Goal: Check status: Check status

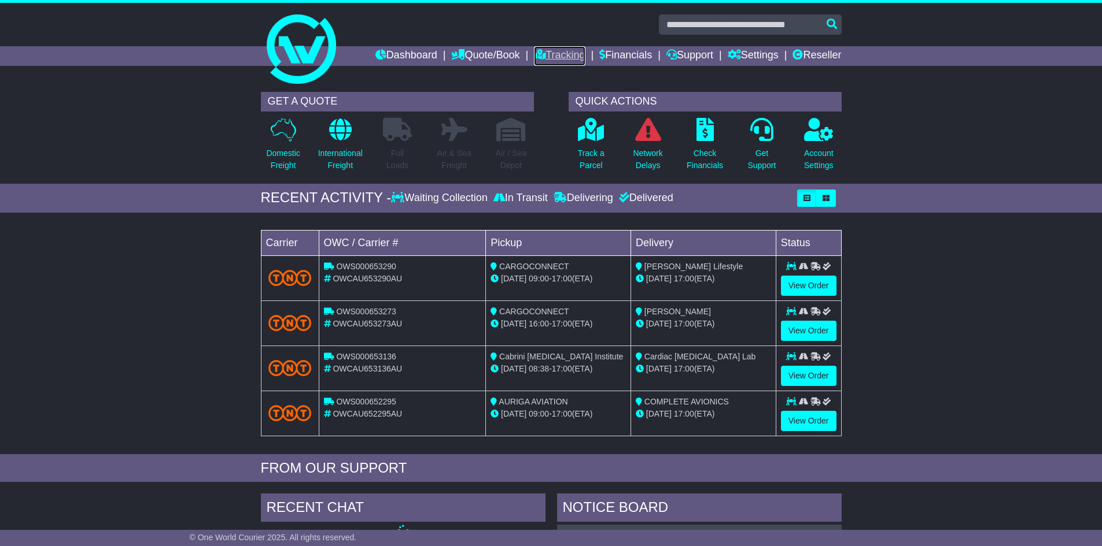
click at [546, 50] on link "Tracking" at bounding box center [559, 56] width 51 height 20
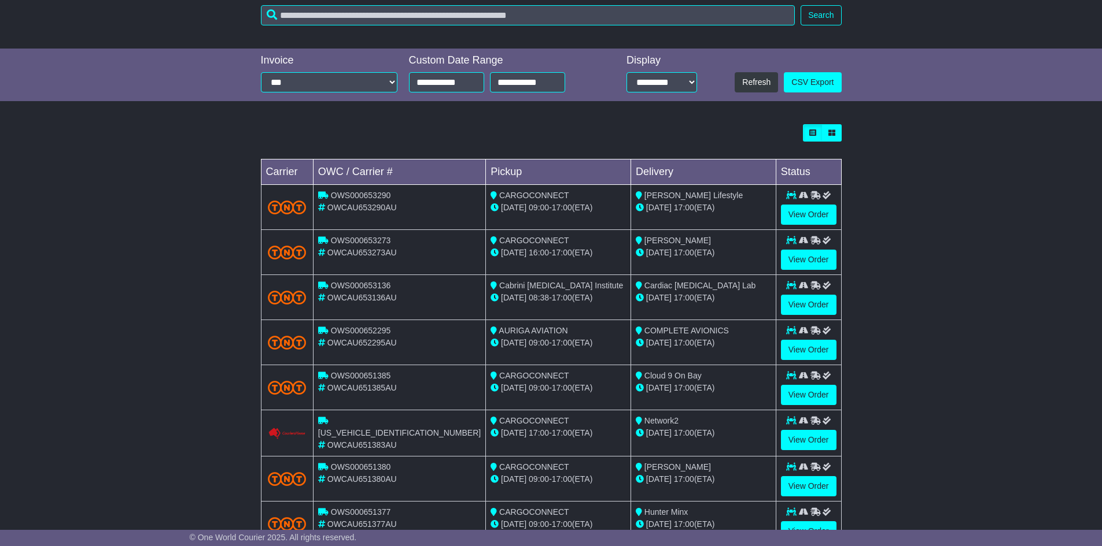
scroll to position [289, 0]
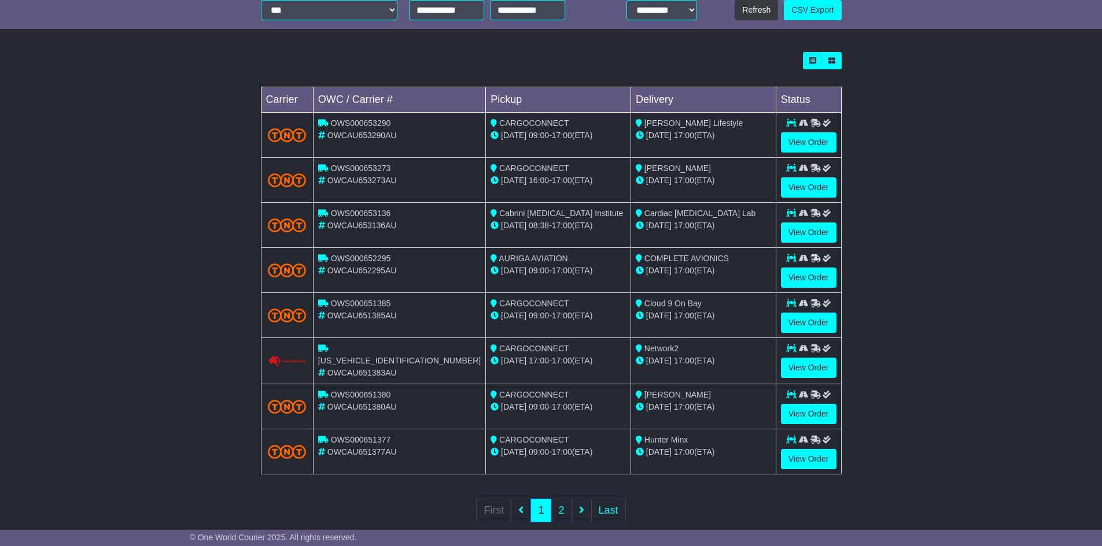
click at [529, 296] on td "CARGOCONNECT 02 Oct 09:00 - 17:00 (ETA)" at bounding box center [558, 315] width 145 height 45
click at [519, 305] on span "CARGOCONNECT" at bounding box center [534, 303] width 70 height 9
click at [527, 302] on span "CARGOCONNECT" at bounding box center [534, 303] width 70 height 9
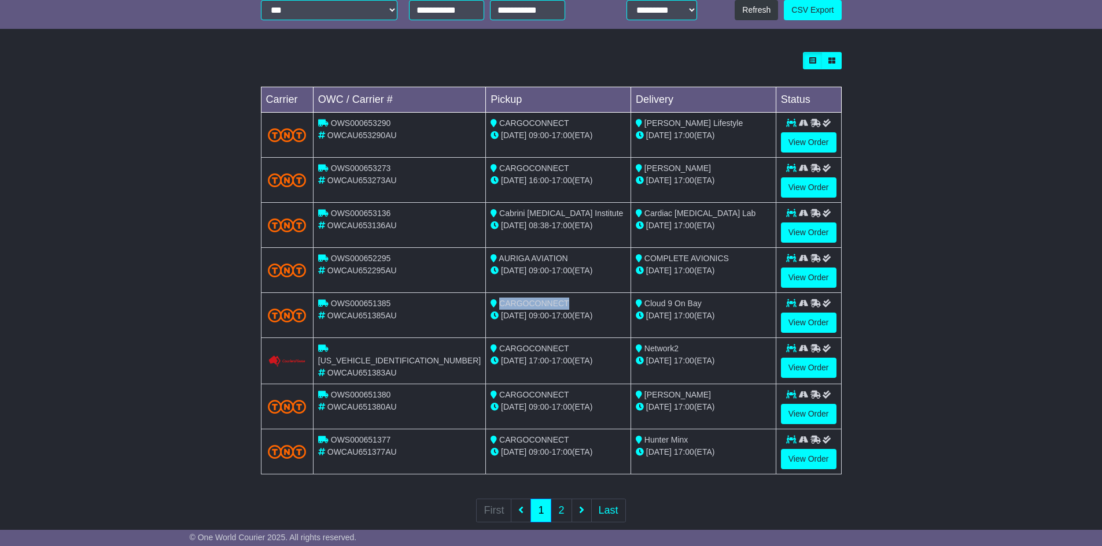
copy span "CARGOCONNECT"
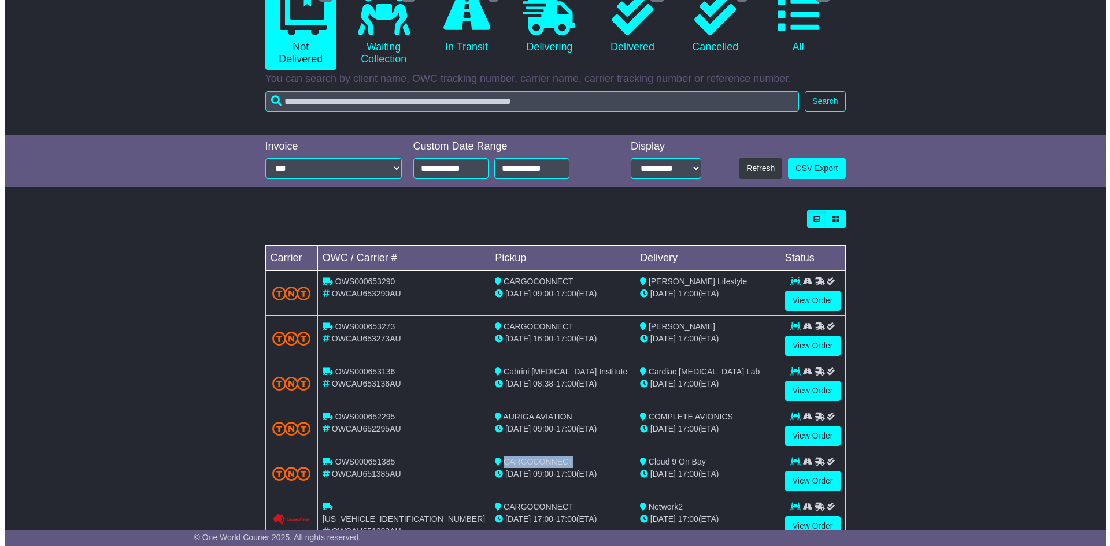
scroll to position [0, 0]
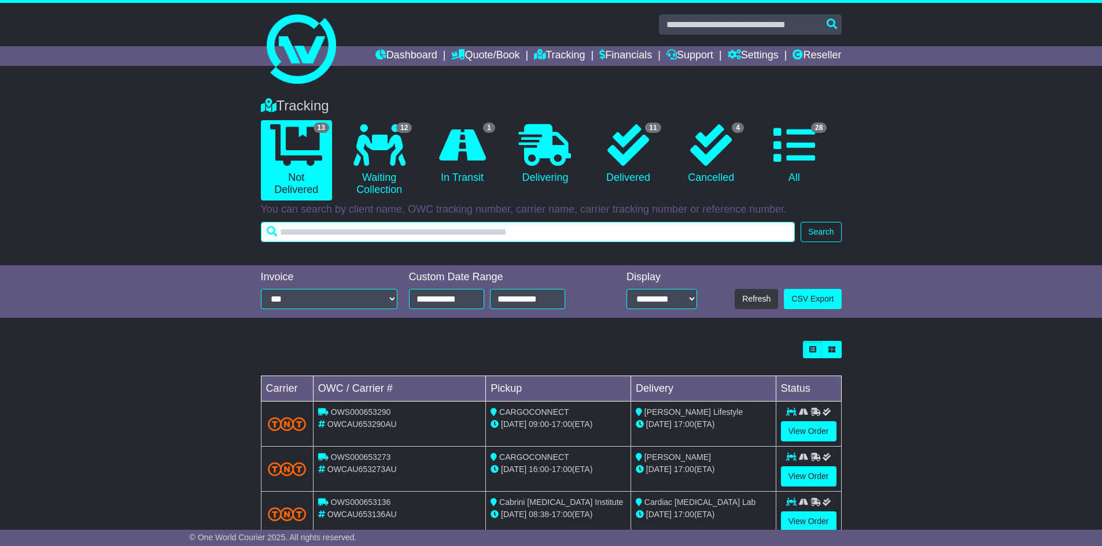
click at [444, 240] on input "text" at bounding box center [528, 232] width 534 height 20
paste input "**********"
type input "**********"
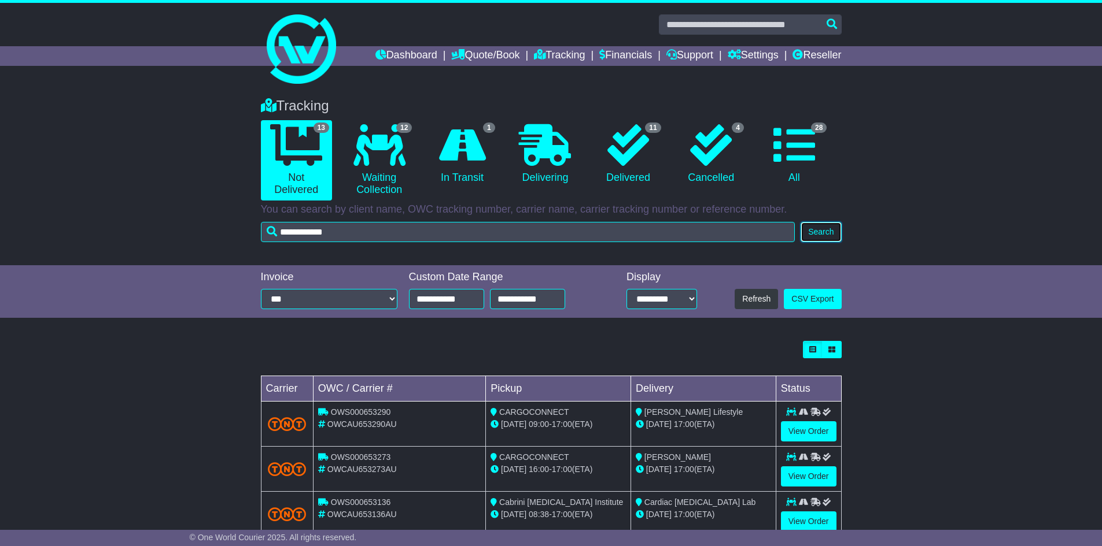
click at [828, 231] on button "Search" at bounding box center [820, 232] width 40 height 20
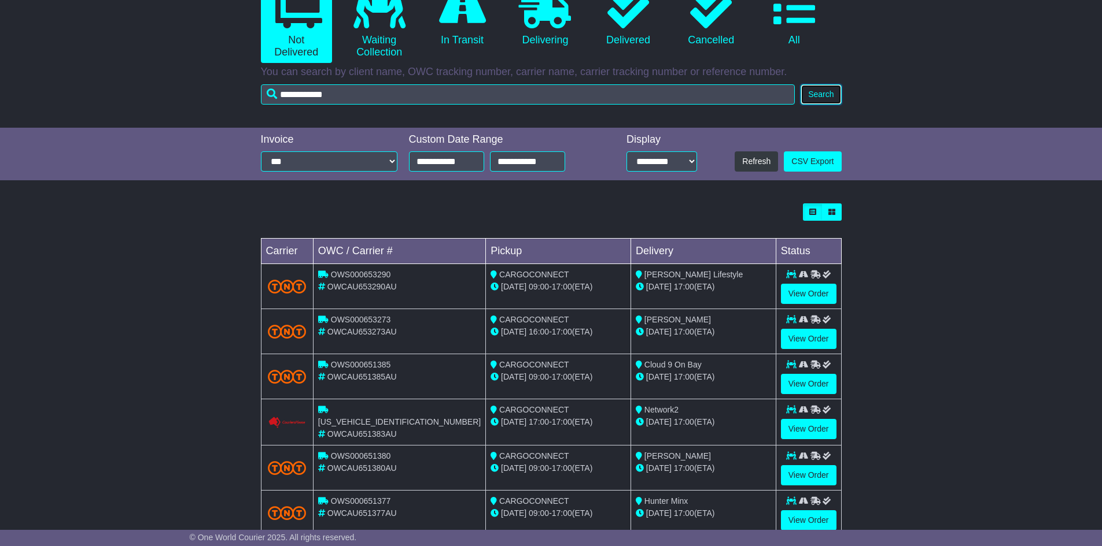
scroll to position [309, 0]
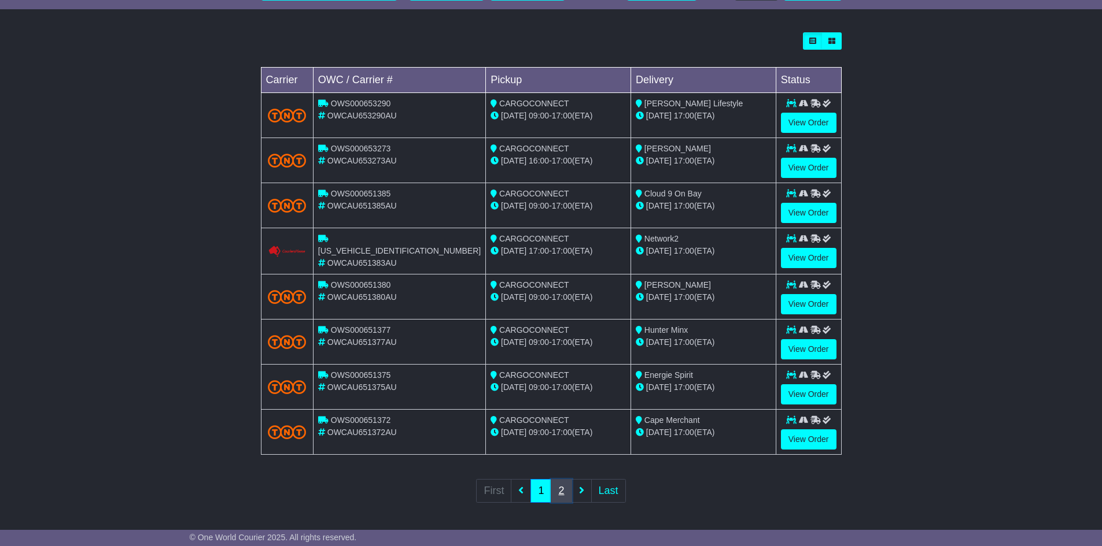
click at [557, 490] on link "2" at bounding box center [561, 491] width 21 height 24
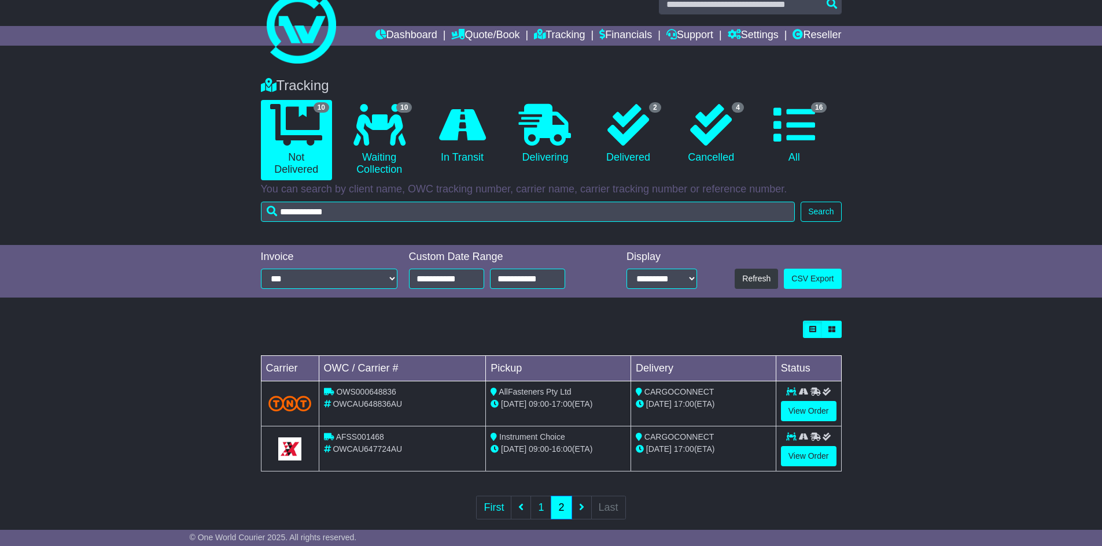
scroll to position [38, 0]
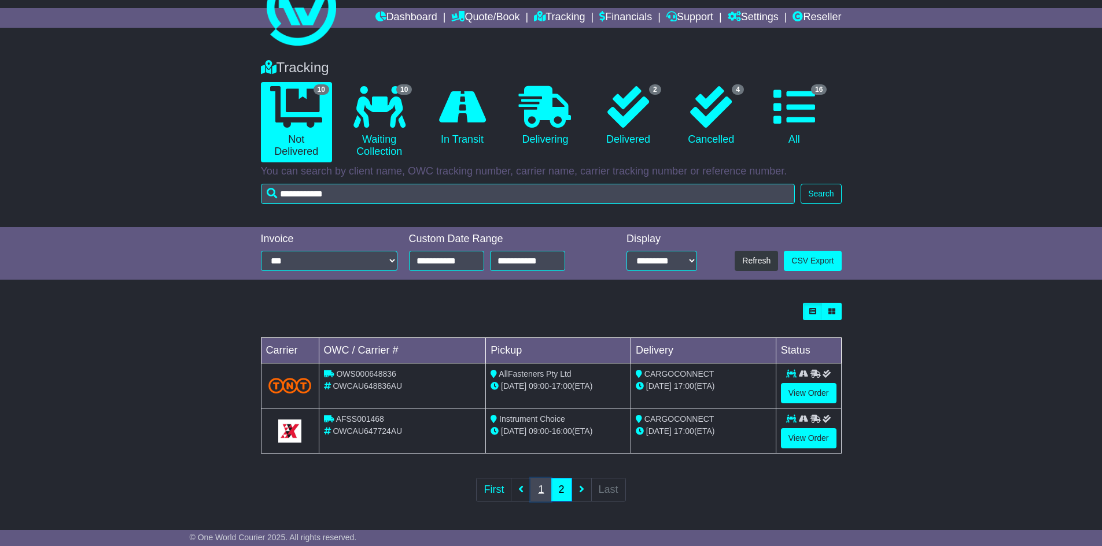
click at [541, 482] on link "1" at bounding box center [540, 490] width 21 height 24
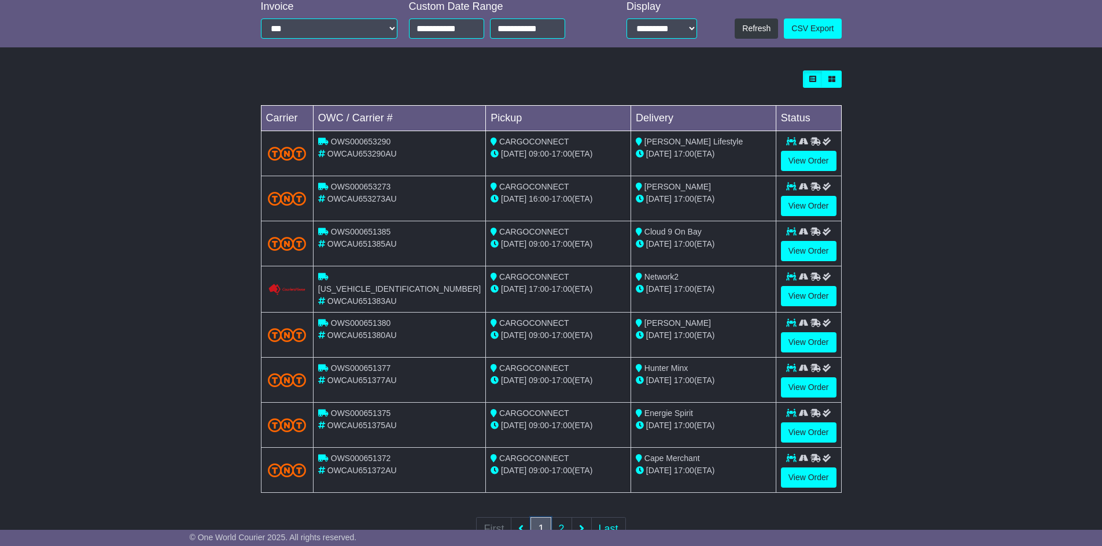
scroll to position [309, 0]
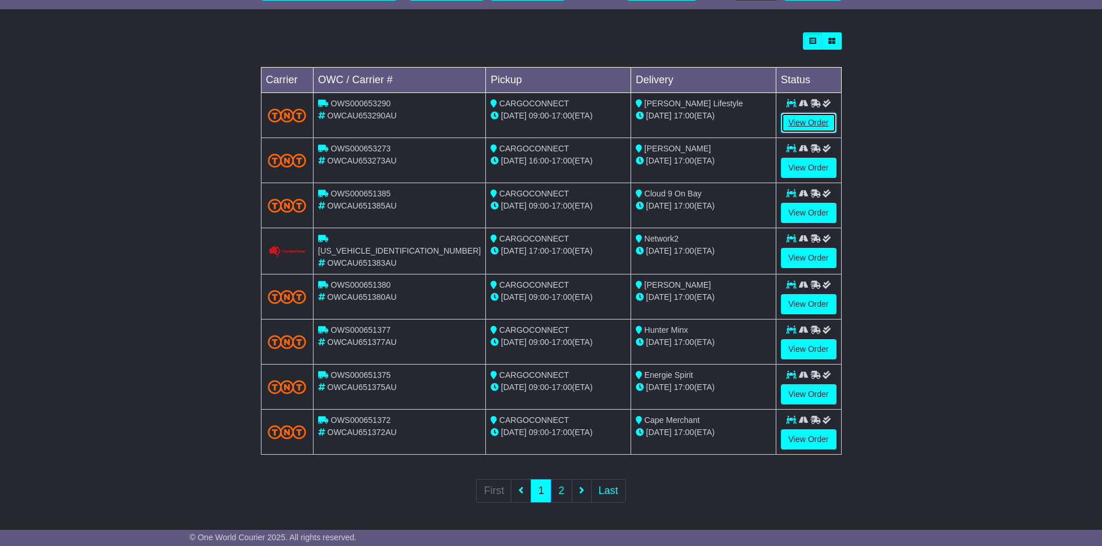
click at [798, 123] on link "View Order" at bounding box center [809, 123] width 56 height 20
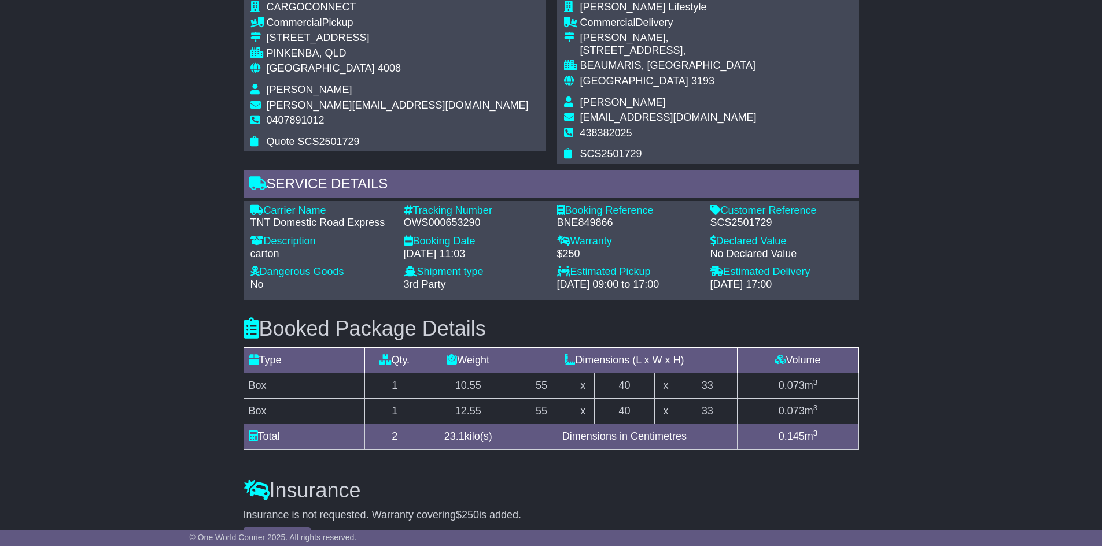
scroll to position [694, 0]
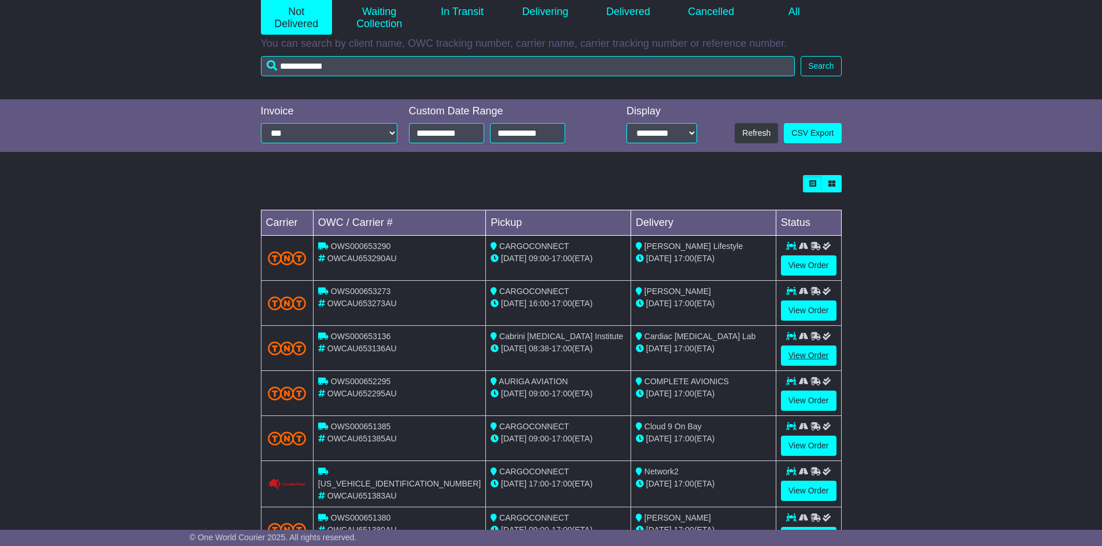
scroll to position [173, 0]
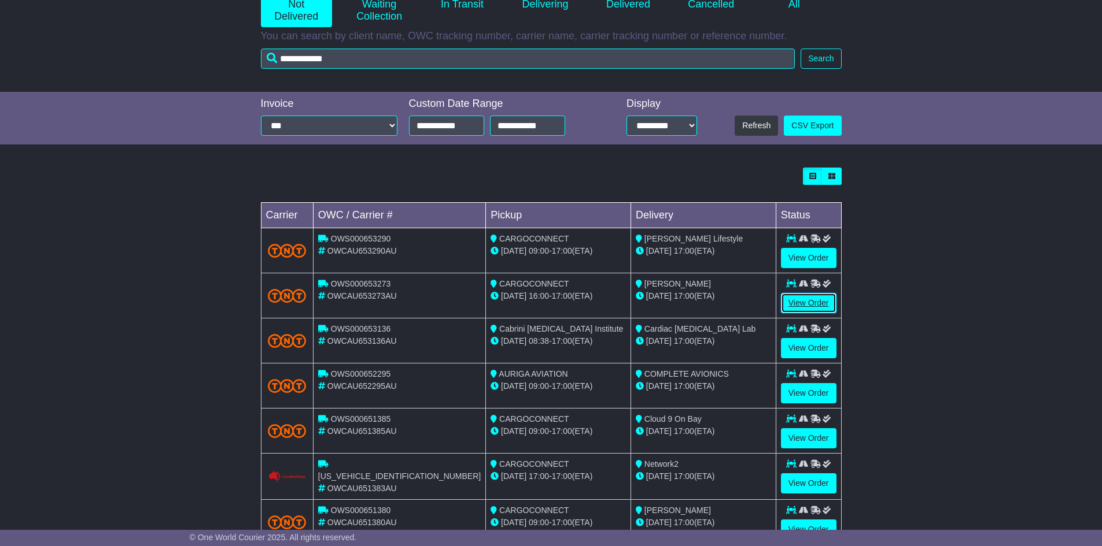
click at [802, 304] on link "View Order" at bounding box center [809, 303] width 56 height 20
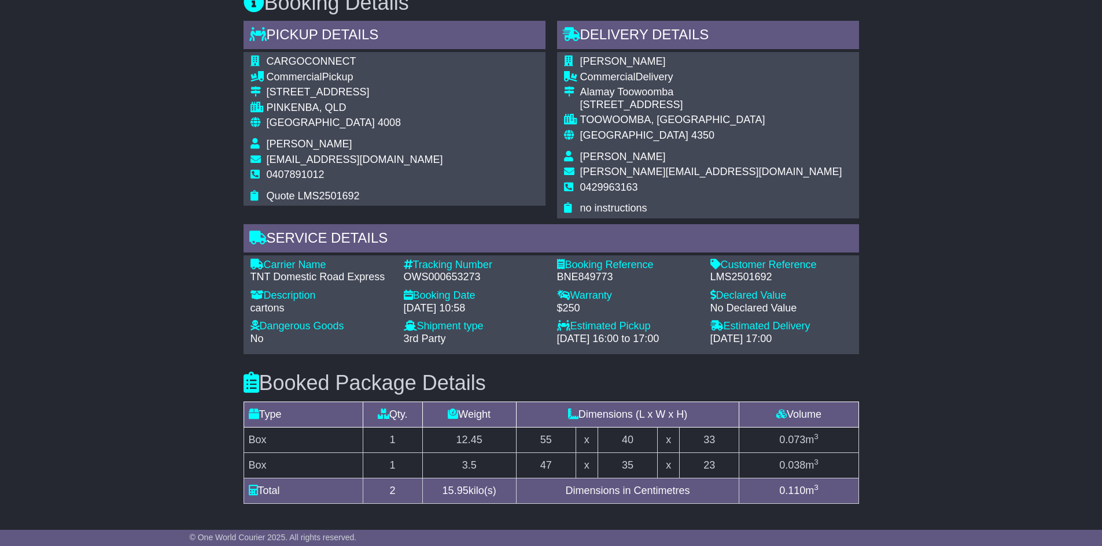
scroll to position [752, 0]
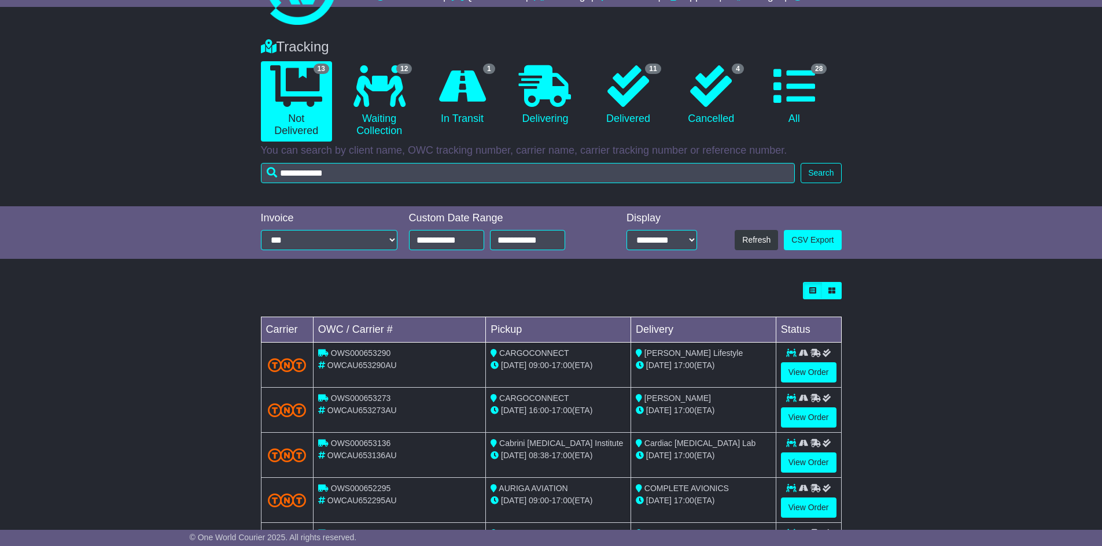
scroll to position [116, 0]
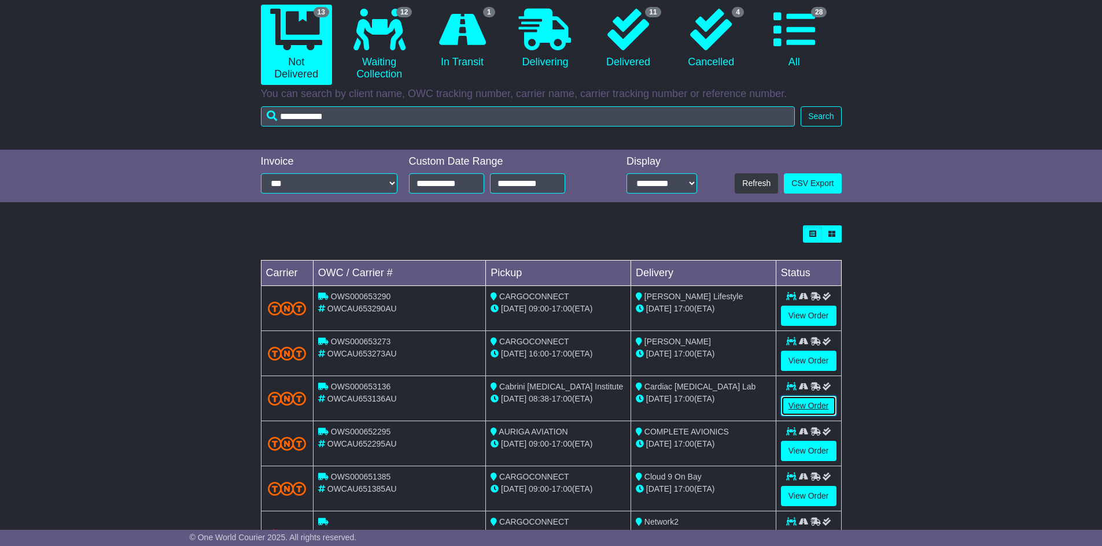
click at [818, 398] on link "View Order" at bounding box center [809, 406] width 56 height 20
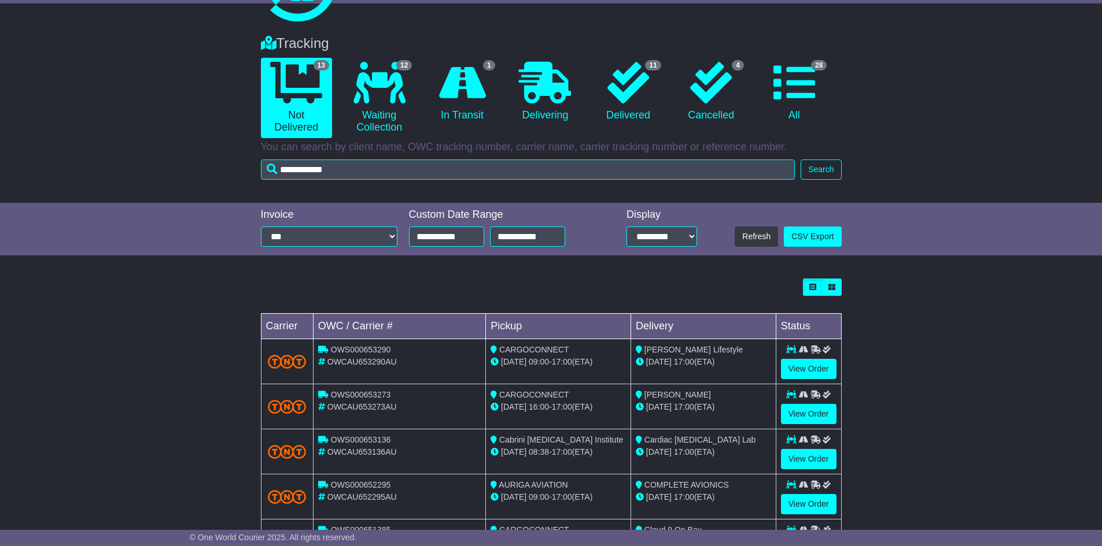
scroll to position [58, 0]
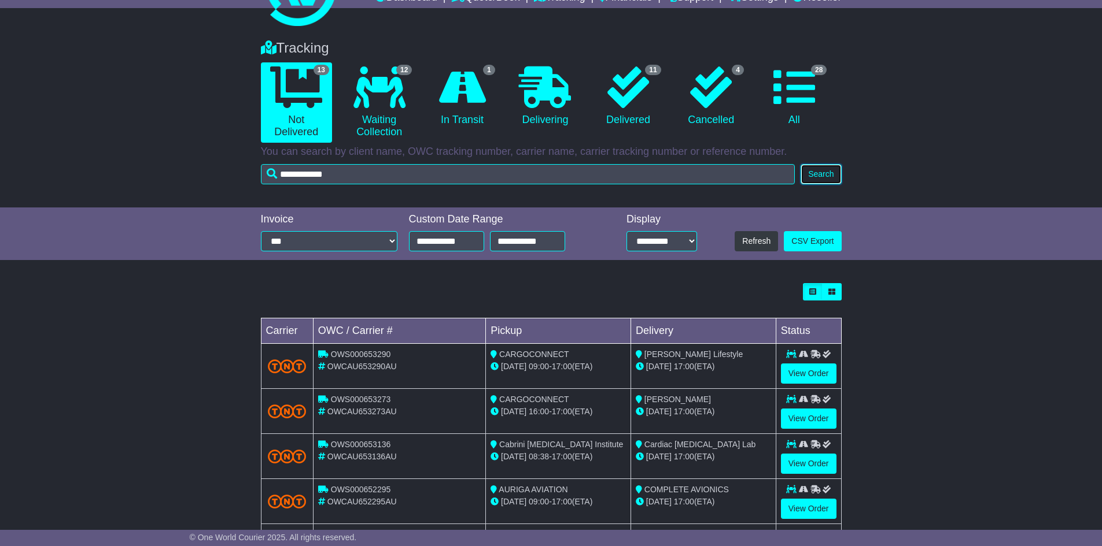
click at [828, 177] on button "Search" at bounding box center [820, 174] width 40 height 20
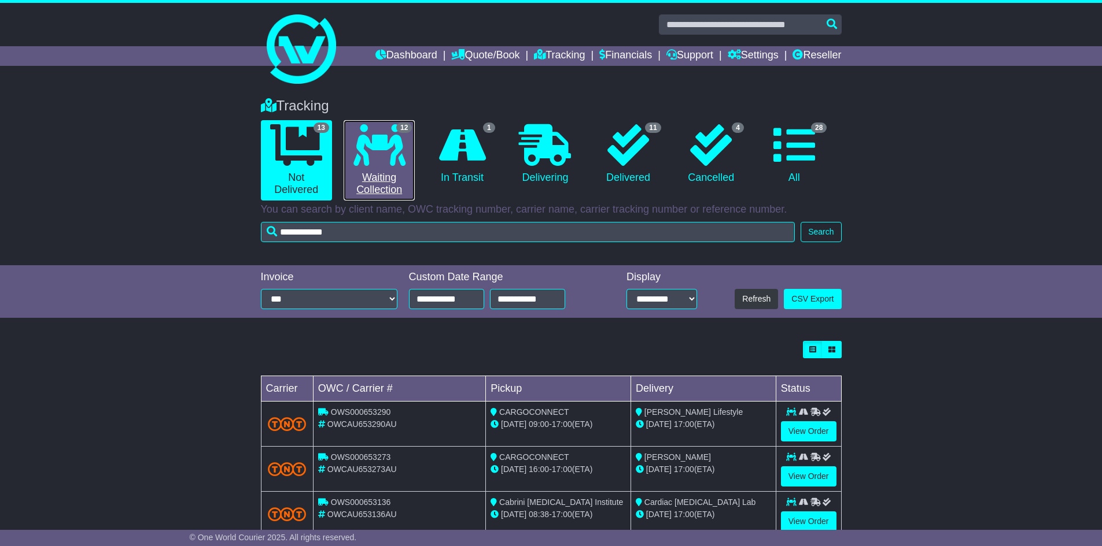
click at [405, 149] on icon at bounding box center [379, 145] width 52 height 42
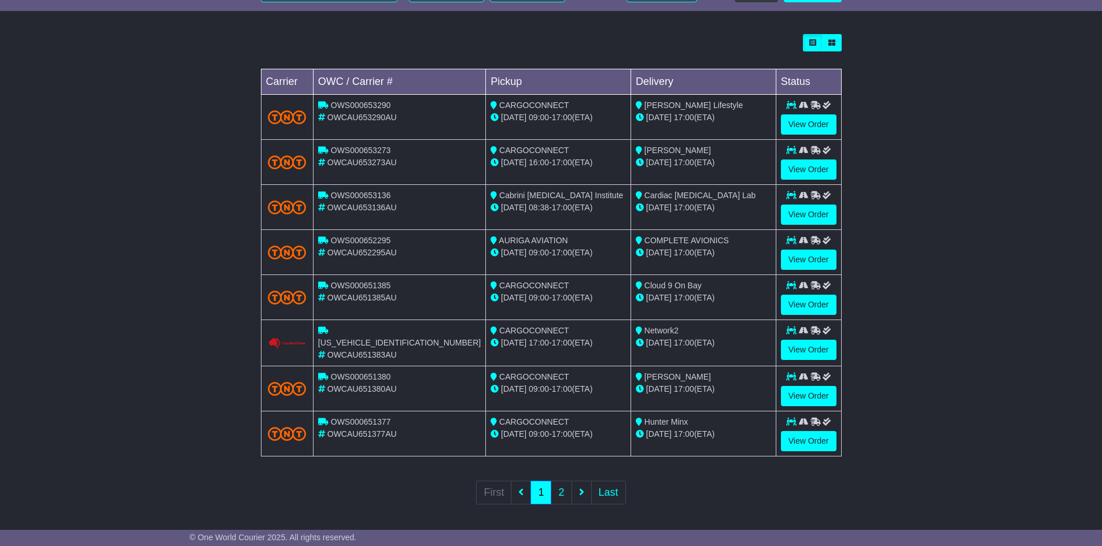
scroll to position [309, 0]
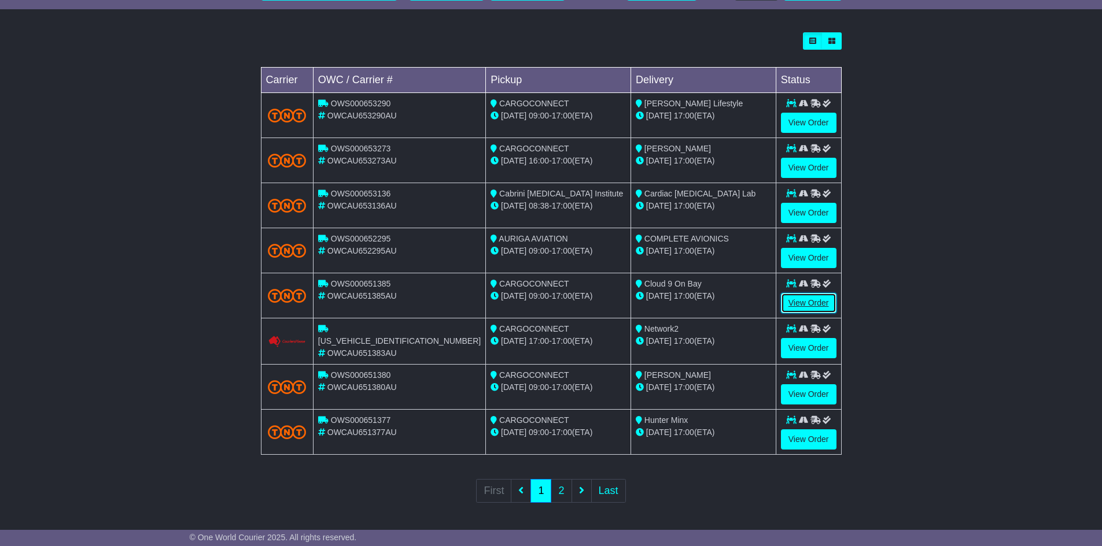
click at [804, 295] on link "View Order" at bounding box center [809, 303] width 56 height 20
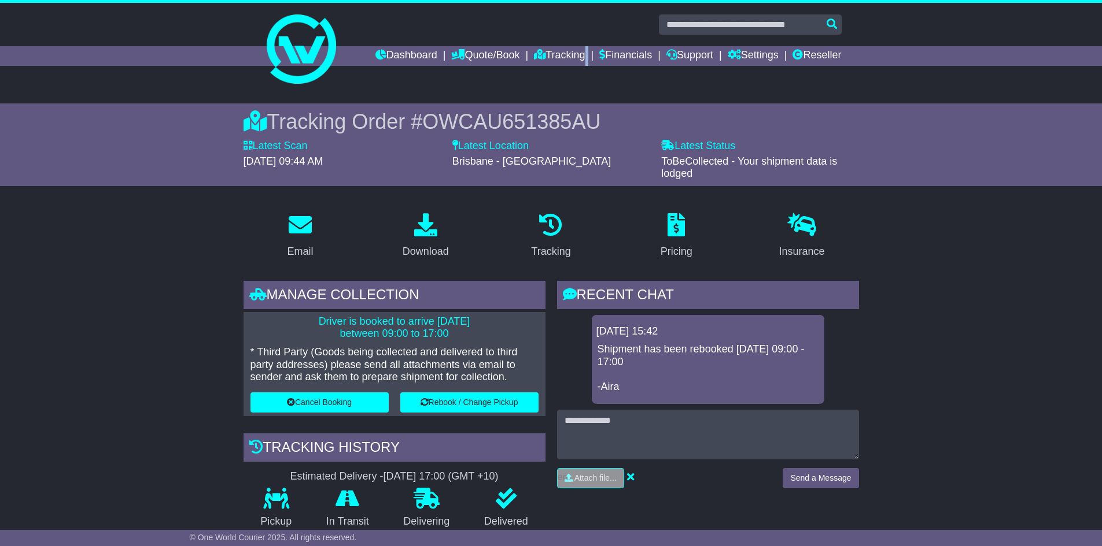
click at [575, 60] on li "Tracking" at bounding box center [566, 56] width 65 height 20
click at [557, 58] on link "Tracking" at bounding box center [559, 56] width 51 height 20
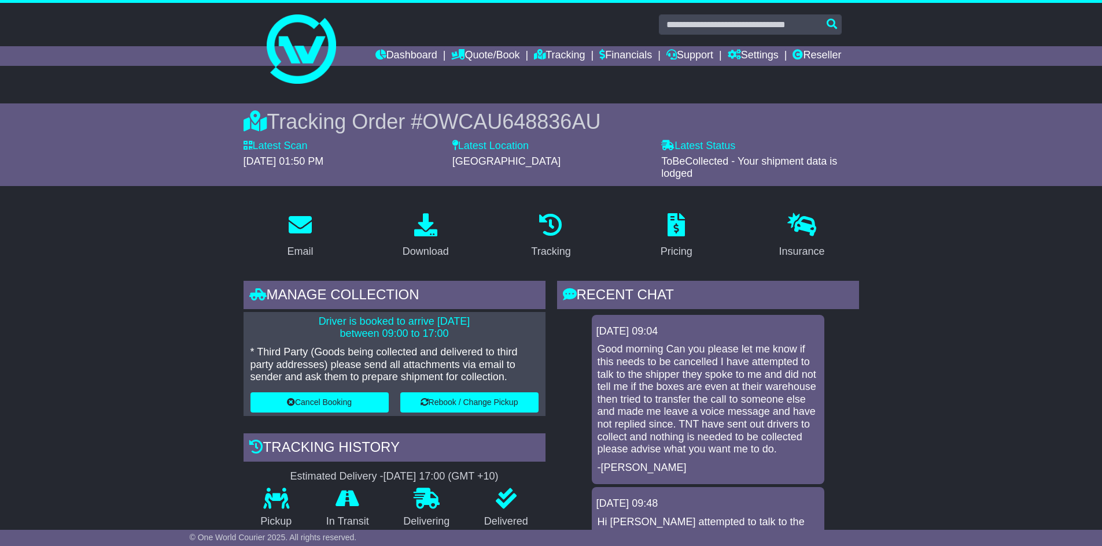
scroll to position [116, 0]
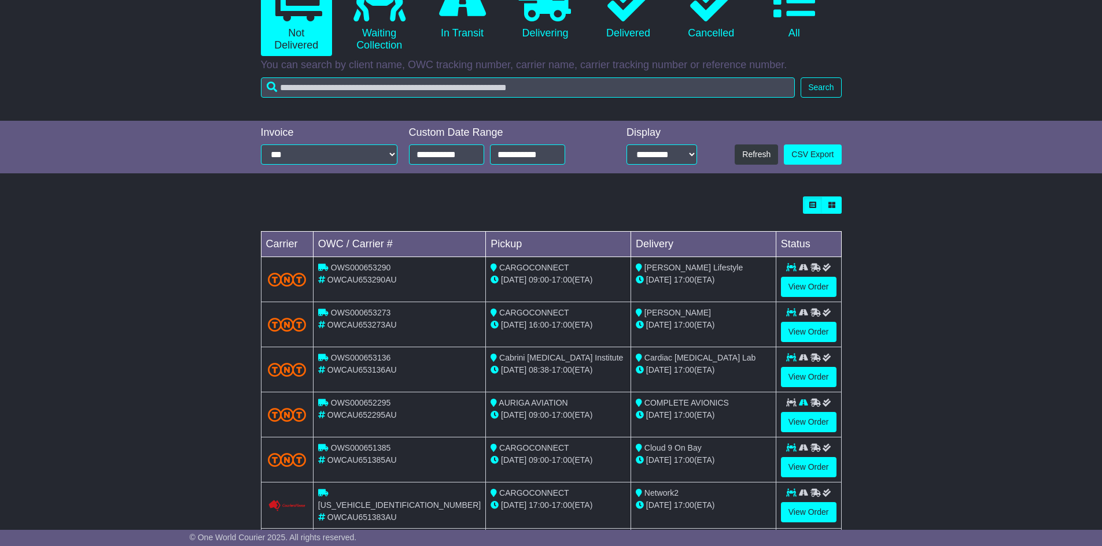
scroll to position [231, 0]
